Goal: Transaction & Acquisition: Purchase product/service

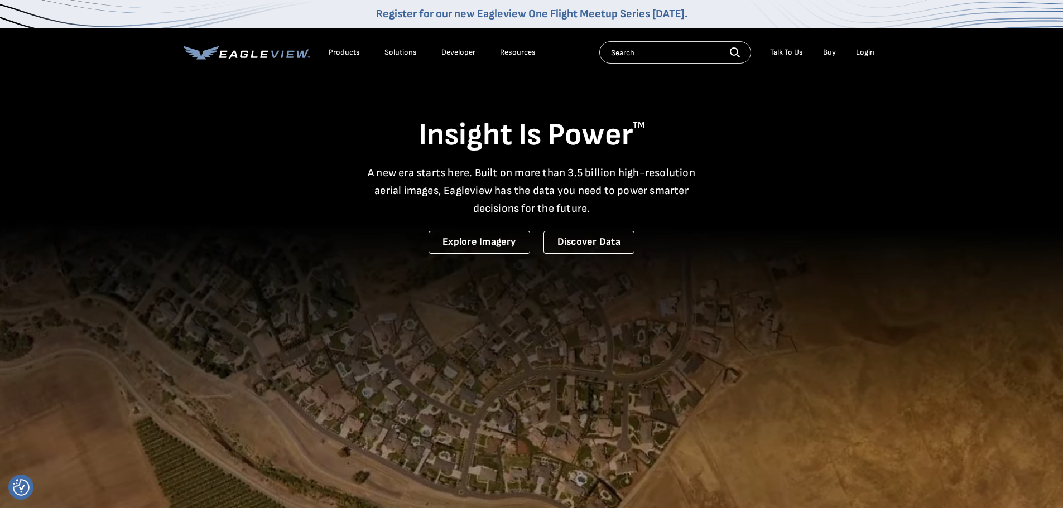
click at [862, 51] on div "Login" at bounding box center [865, 52] width 18 height 10
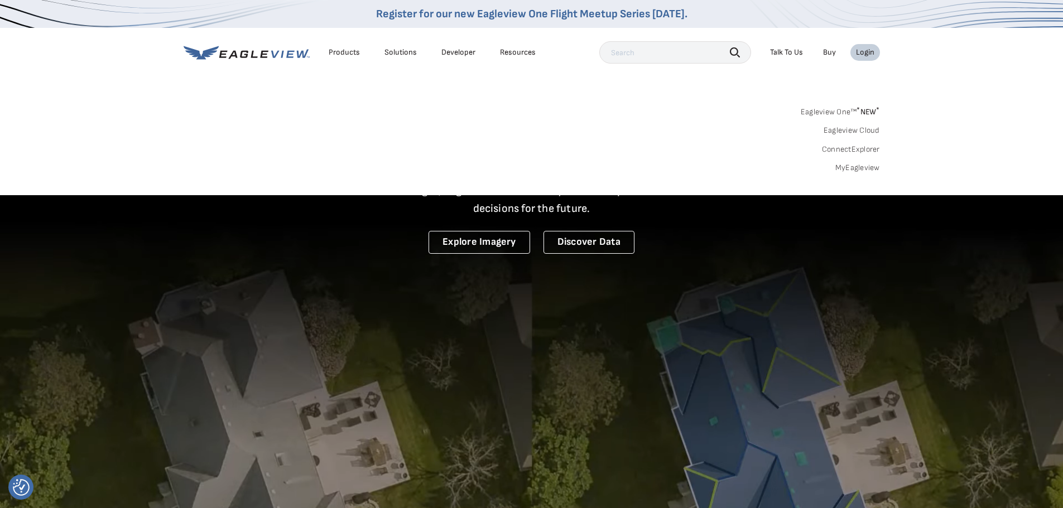
click at [859, 171] on link "MyEagleview" at bounding box center [858, 168] width 45 height 10
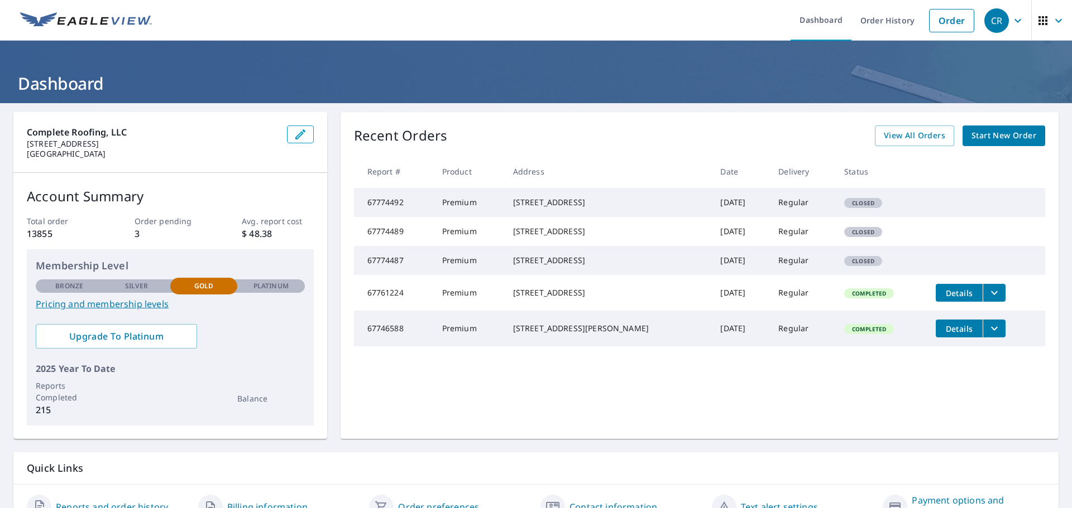
drag, startPoint x: 519, startPoint y: 204, endPoint x: 590, endPoint y: 217, distance: 72.6
click at [590, 208] on div "2418 Retreat Close Marietta, GA 30066" at bounding box center [608, 202] width 190 height 11
copy div "2418 Retreat Close Marietta, GA 30066"
click at [1001, 138] on span "Start New Order" at bounding box center [1003, 136] width 65 height 14
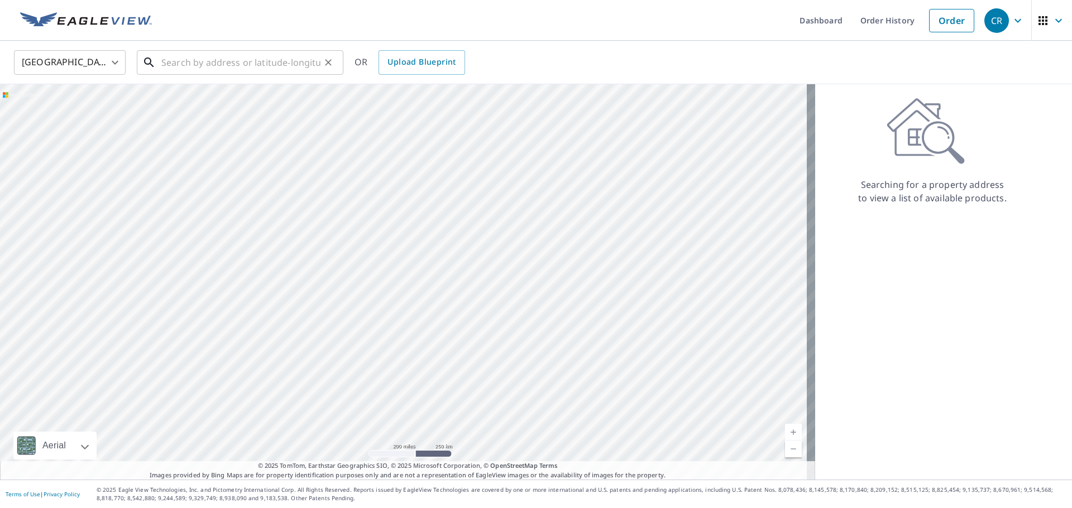
click at [203, 60] on input "text" at bounding box center [240, 62] width 159 height 31
paste input "2418 Retreat Close Marietta, GA 30066"
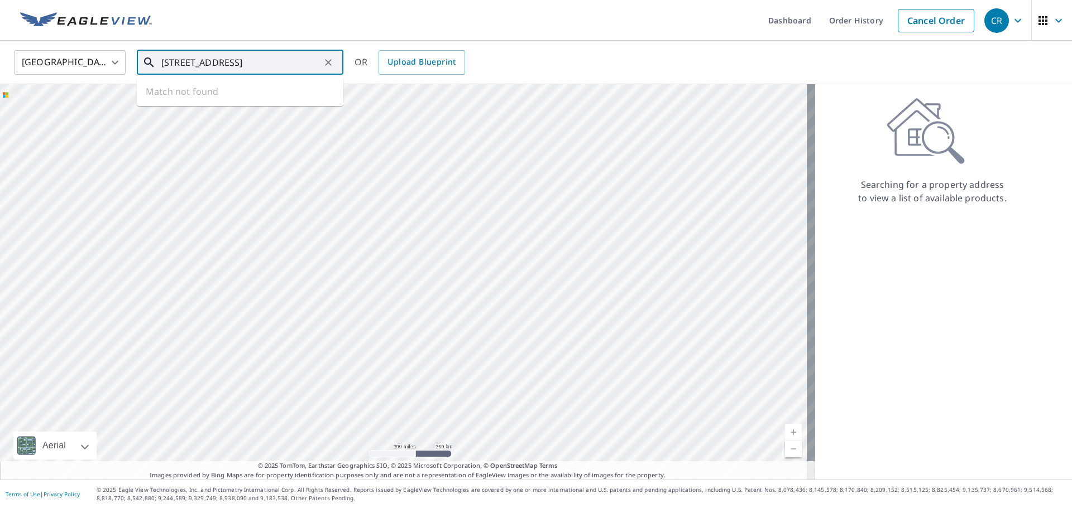
scroll to position [0, 5]
click at [183, 91] on span "2418 Retreat Close" at bounding box center [246, 94] width 175 height 13
type input "2418 Retreat Close Marietta, GA 30066"
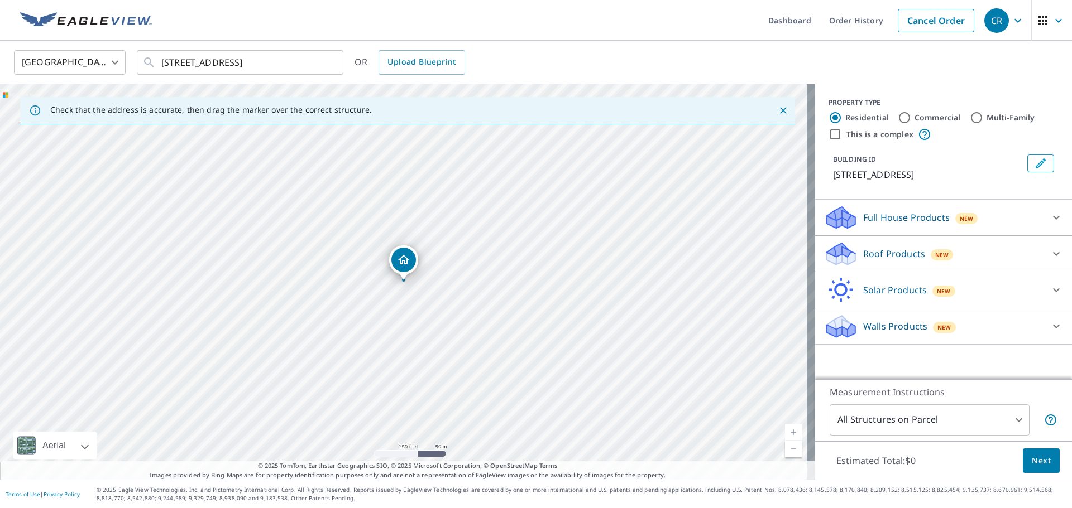
click at [877, 256] on p "Roof Products" at bounding box center [894, 253] width 62 height 13
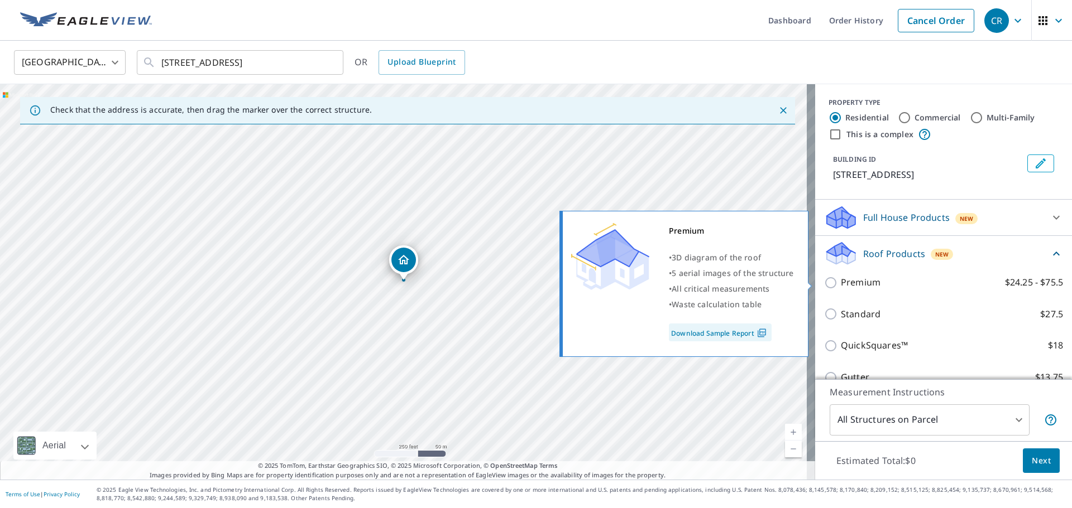
click at [841, 281] on p "Premium" at bounding box center [861, 283] width 40 height 14
click at [834, 281] on input "Premium $24.25 - $75.5" at bounding box center [832, 282] width 17 height 13
checkbox input "true"
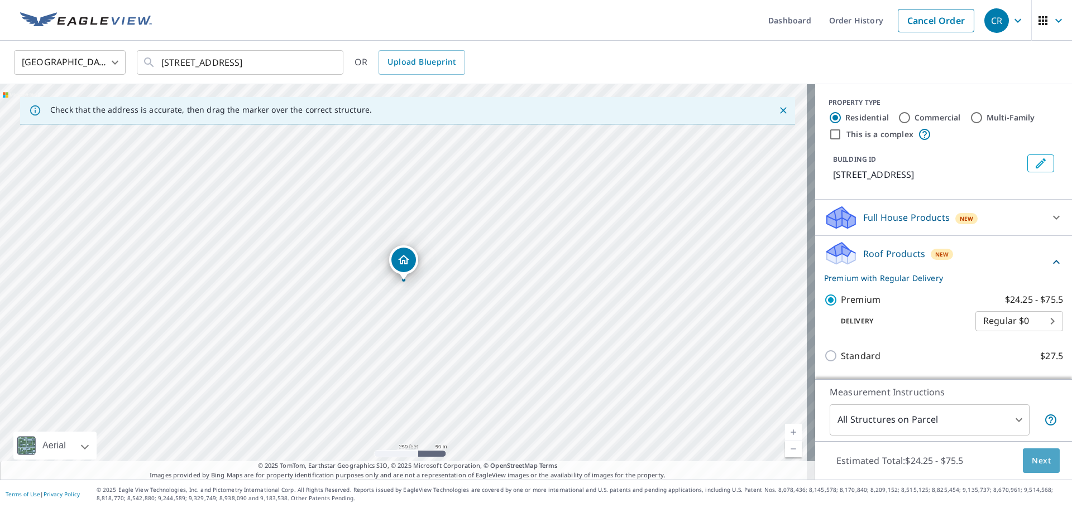
click at [1031, 467] on span "Next" at bounding box center [1040, 461] width 19 height 14
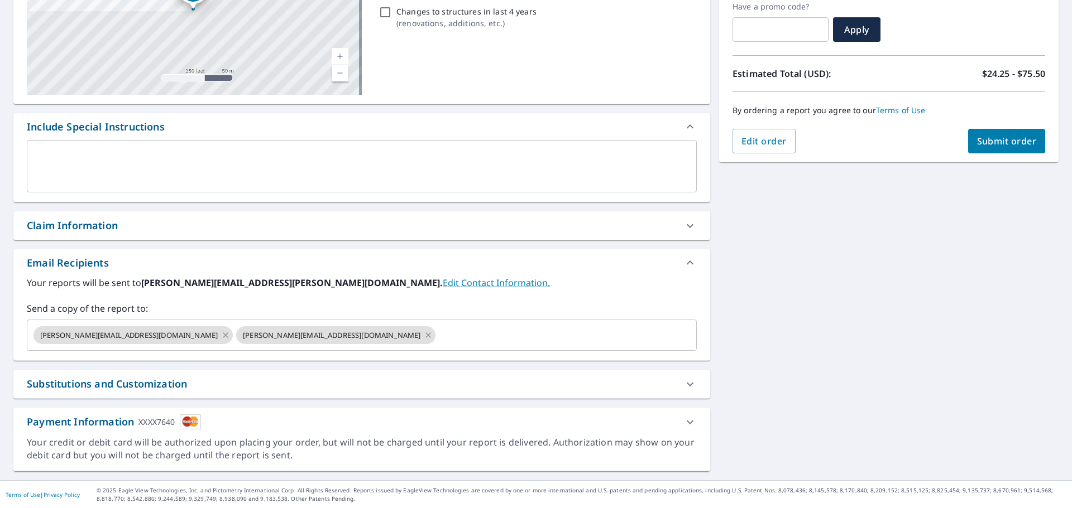
scroll to position [194, 0]
click at [977, 142] on span "Submit order" at bounding box center [1007, 141] width 60 height 12
checkbox input "true"
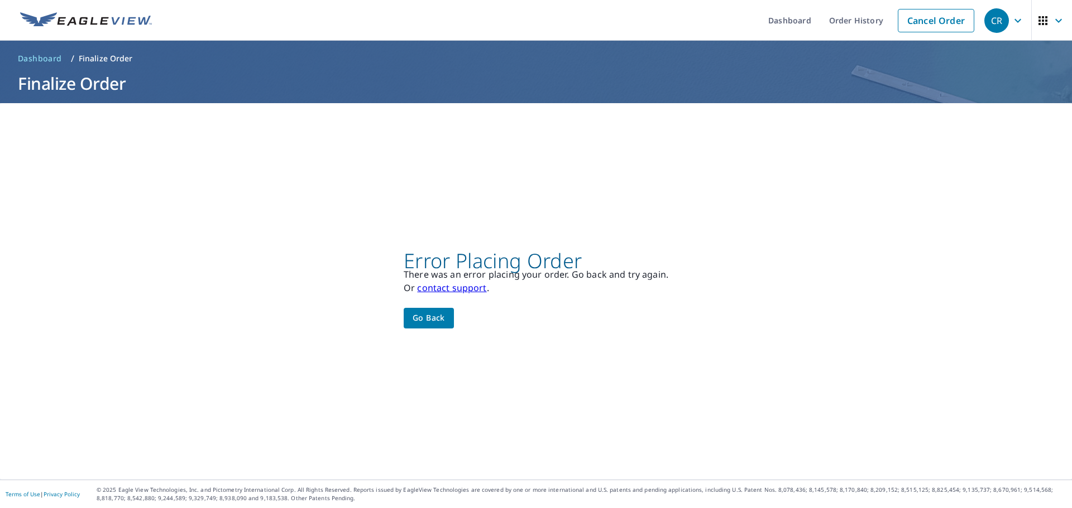
scroll to position [0, 0]
click at [431, 318] on span "Go back" at bounding box center [428, 318] width 32 height 14
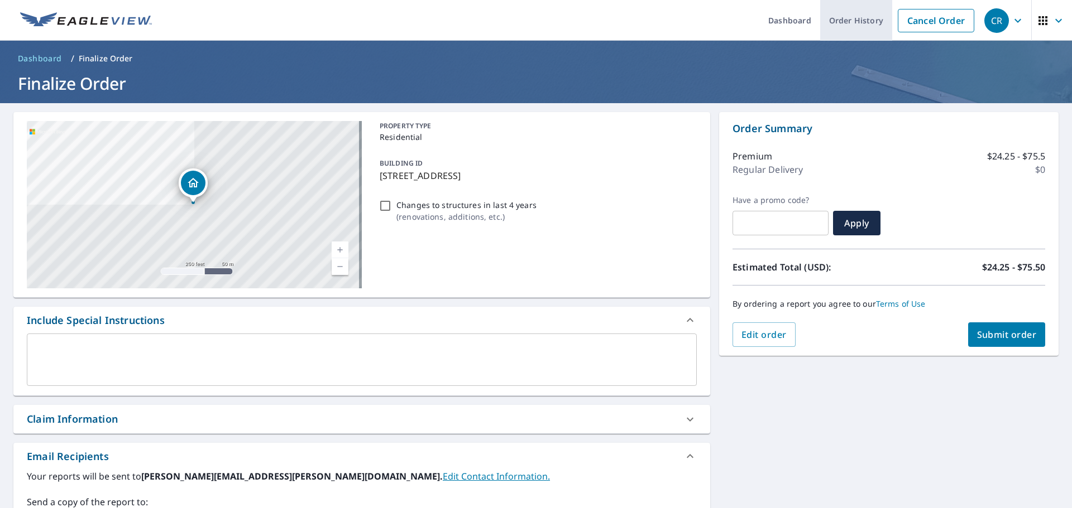
click at [833, 17] on link "Order History" at bounding box center [856, 20] width 72 height 41
checkbox input "true"
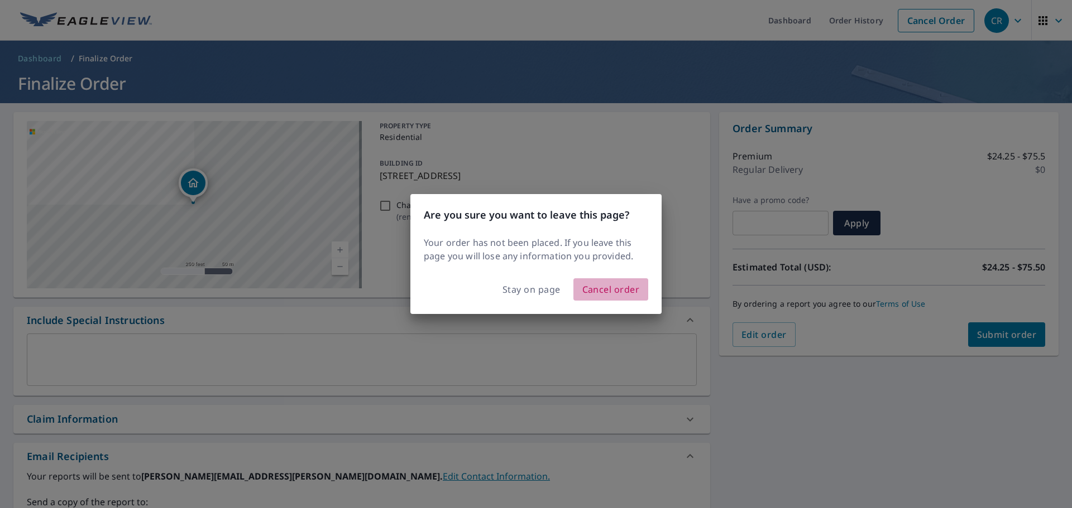
click at [596, 287] on span "Cancel order" at bounding box center [610, 290] width 57 height 16
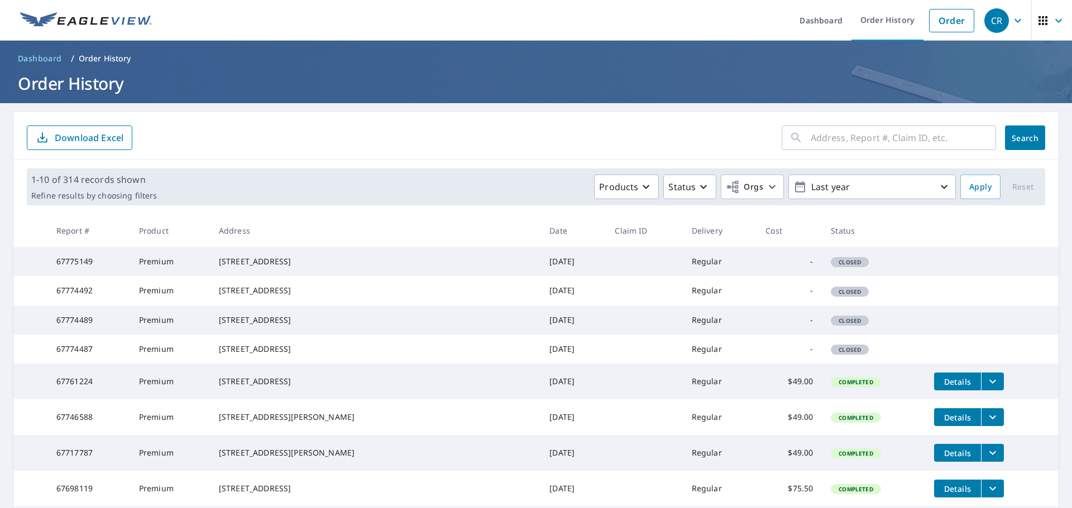
click at [832, 266] on span "Closed" at bounding box center [850, 262] width 36 height 8
click at [832, 296] on span "Closed" at bounding box center [850, 292] width 36 height 8
drag, startPoint x: 804, startPoint y: 349, endPoint x: 804, endPoint y: 377, distance: 28.5
click at [832, 325] on span "Closed" at bounding box center [850, 321] width 36 height 8
click at [822, 364] on td "Closed" at bounding box center [873, 349] width 103 height 29
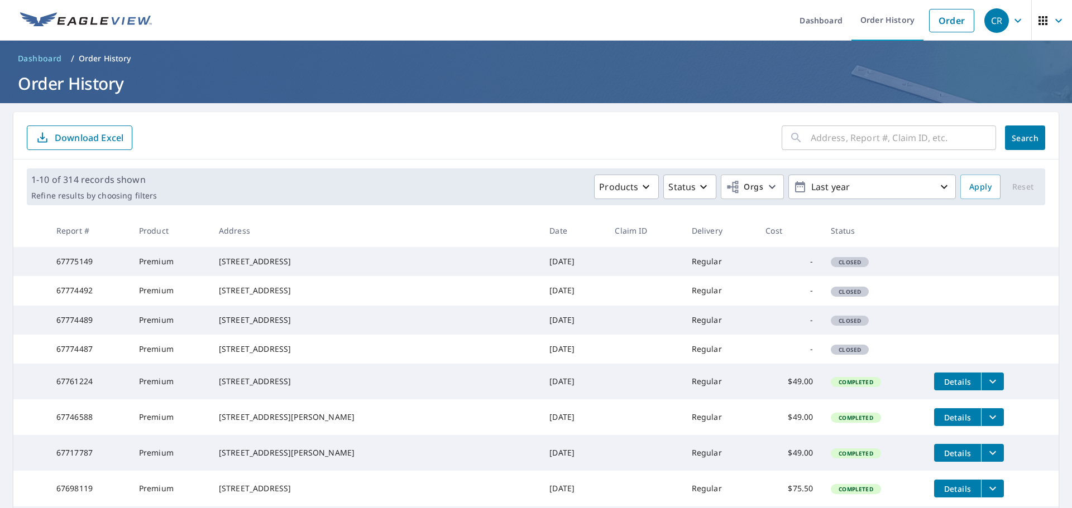
click at [868, 135] on input "text" at bounding box center [902, 137] width 185 height 31
click at [990, 21] on div "CR" at bounding box center [996, 20] width 25 height 25
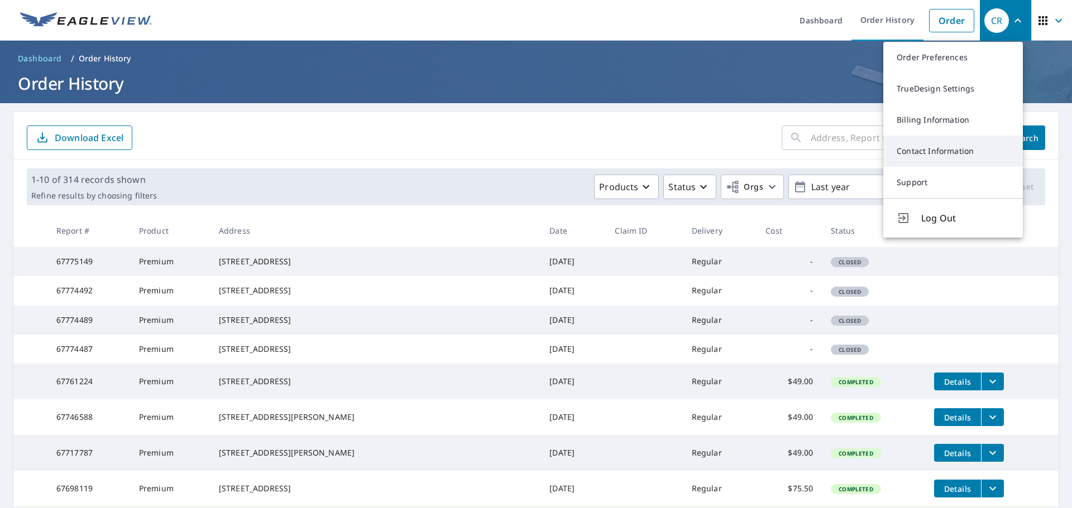
click at [933, 147] on link "Contact Information" at bounding box center [953, 151] width 140 height 31
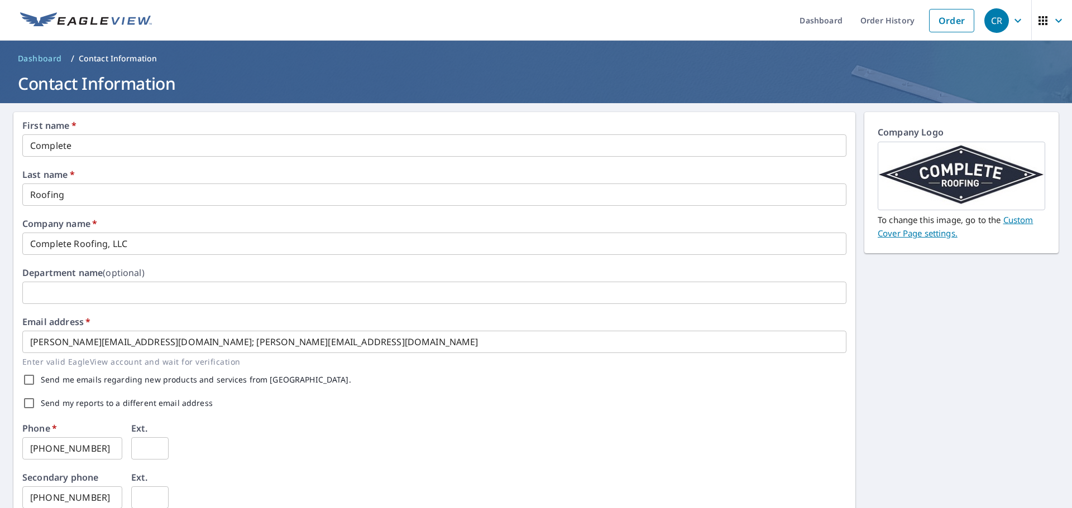
click at [992, 20] on div "CR" at bounding box center [996, 20] width 25 height 25
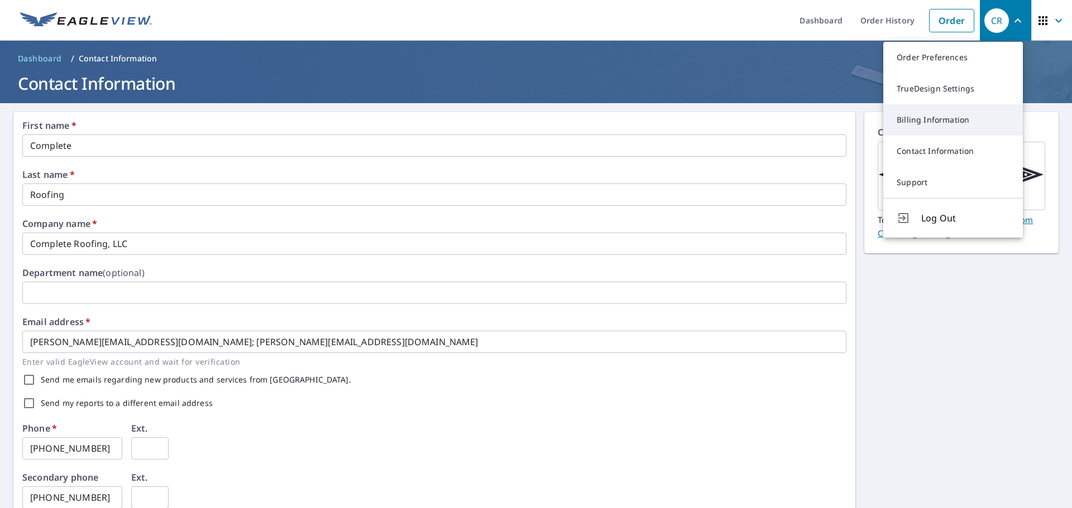
click at [936, 126] on link "Billing Information" at bounding box center [953, 119] width 140 height 31
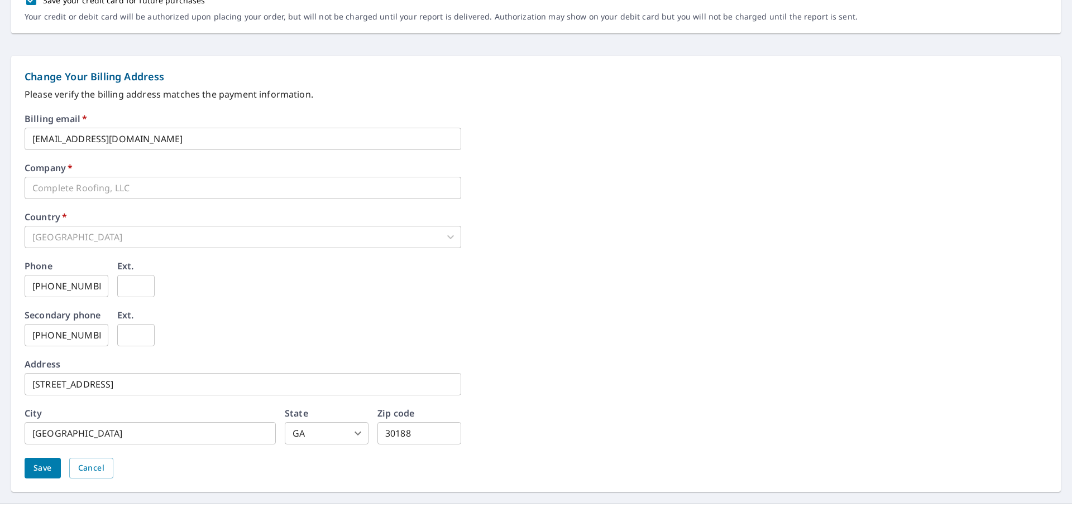
scroll to position [372, 0]
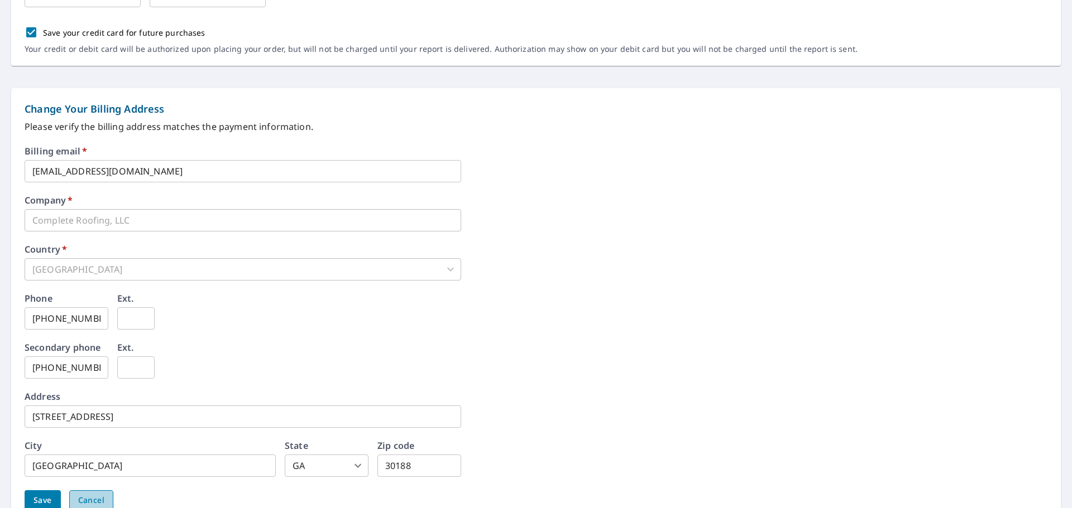
click at [104, 496] on span "Cancel" at bounding box center [91, 501] width 26 height 14
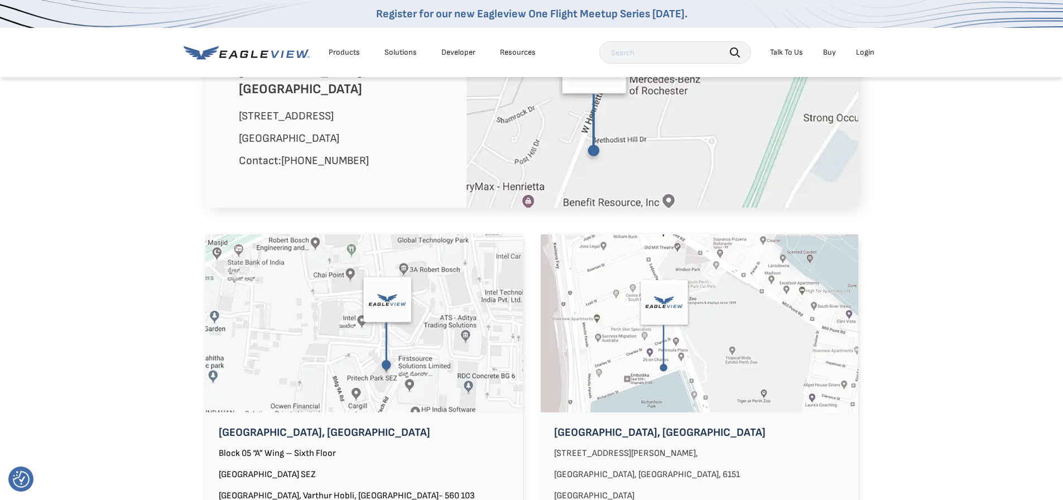
scroll to position [781, 0]
